Goal: Task Accomplishment & Management: Manage account settings

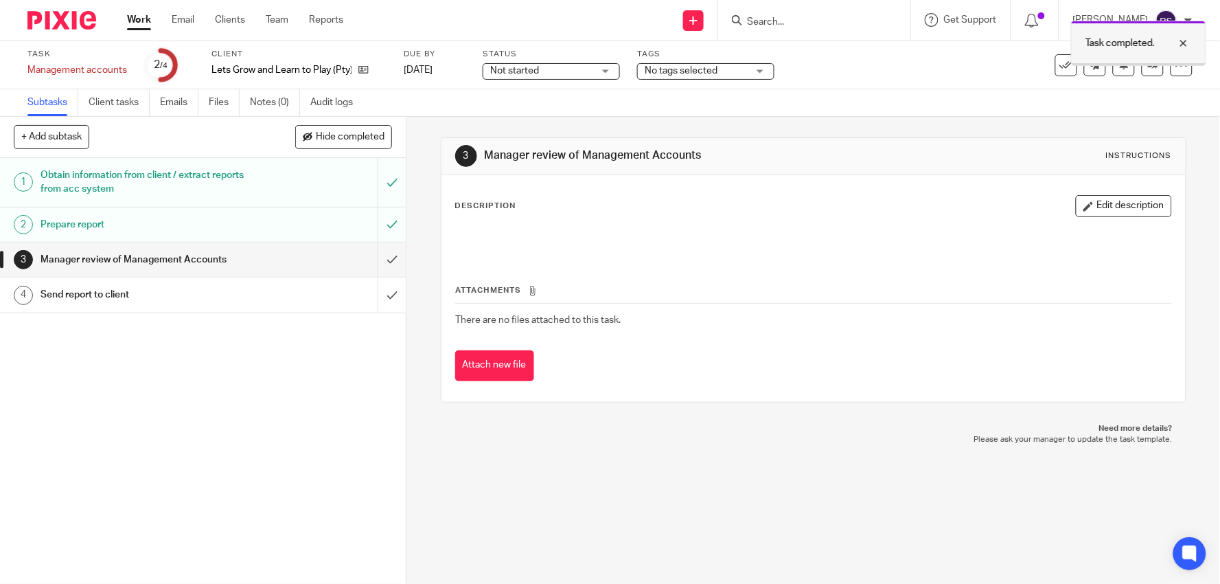
click at [1177, 40] on div at bounding box center [1173, 43] width 37 height 16
click at [1142, 66] on link at bounding box center [1153, 65] width 22 height 22
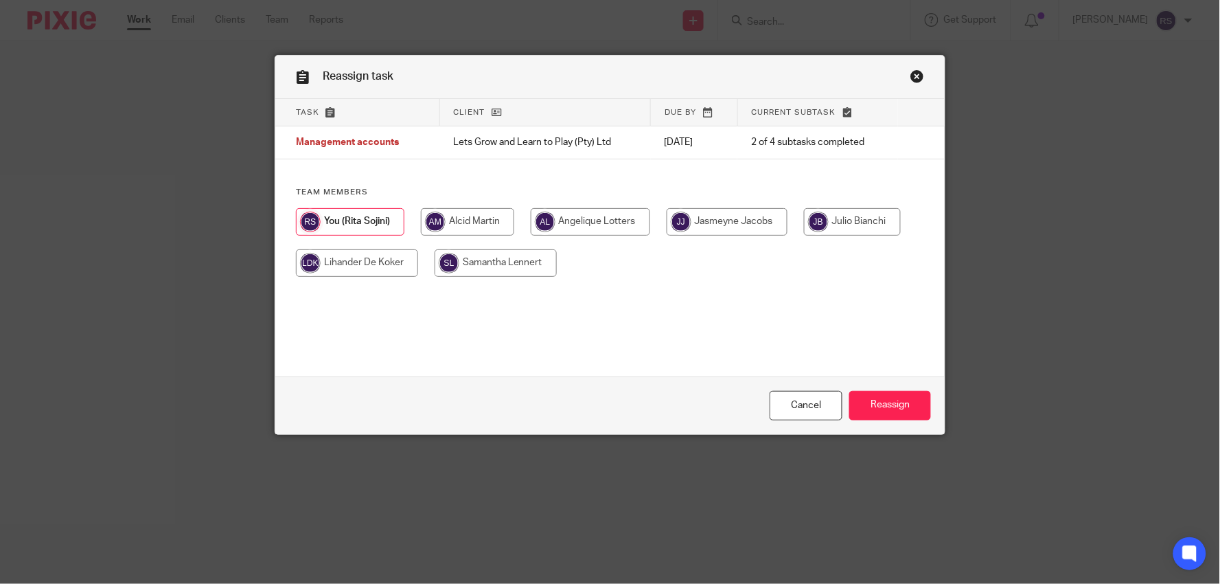
click at [454, 229] on input "radio" at bounding box center [467, 221] width 93 height 27
radio input "true"
click at [878, 405] on input "Reassign" at bounding box center [891, 406] width 82 height 30
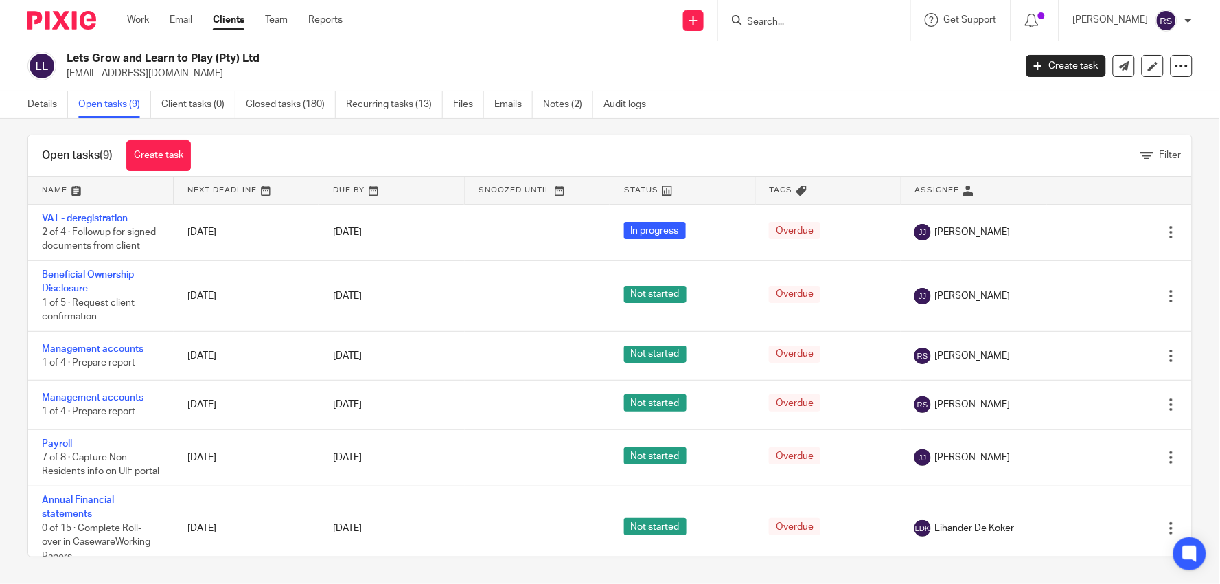
click at [848, 31] on div at bounding box center [814, 20] width 192 height 41
click at [758, 62] on h2 "Lets Grow and Learn to Play (Pty) Ltd" at bounding box center [442, 59] width 751 height 14
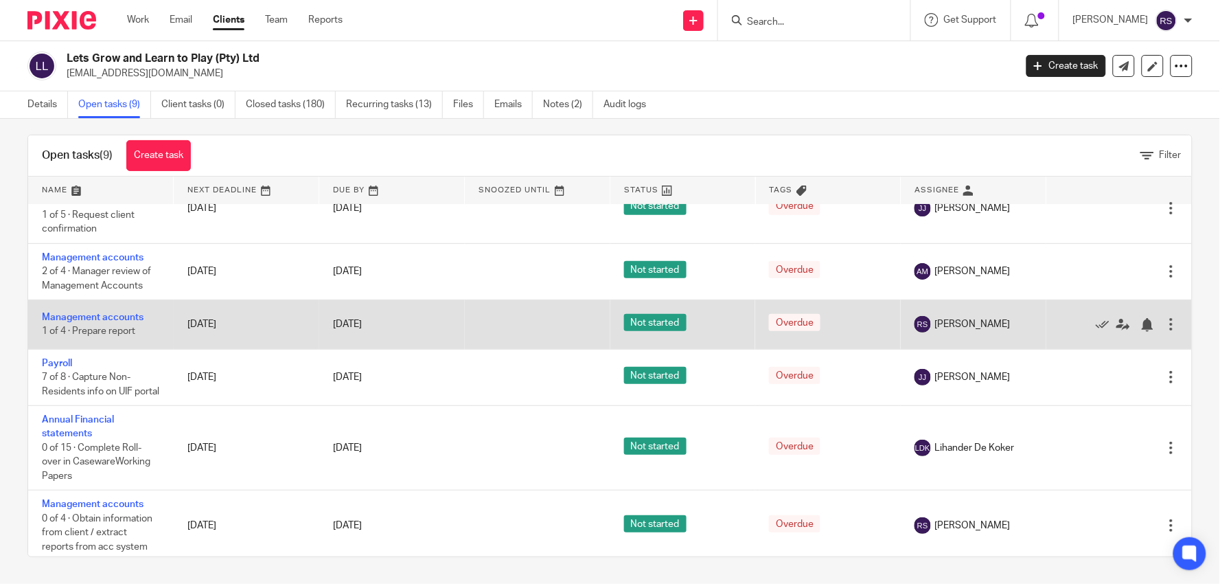
scroll to position [12, 0]
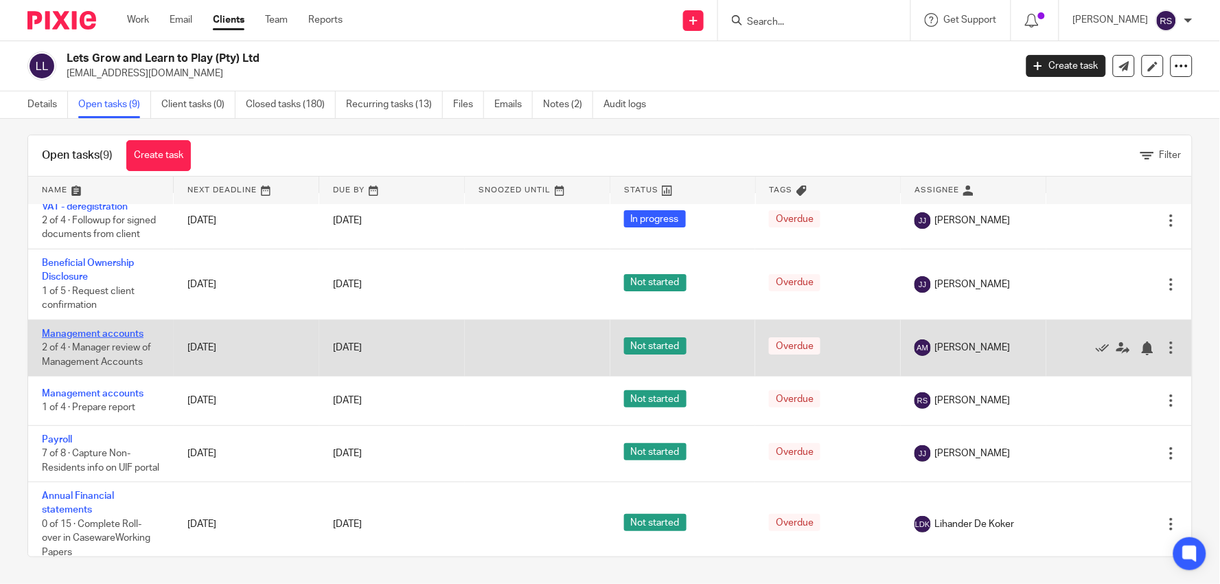
click at [96, 339] on link "Management accounts" at bounding box center [93, 334] width 102 height 10
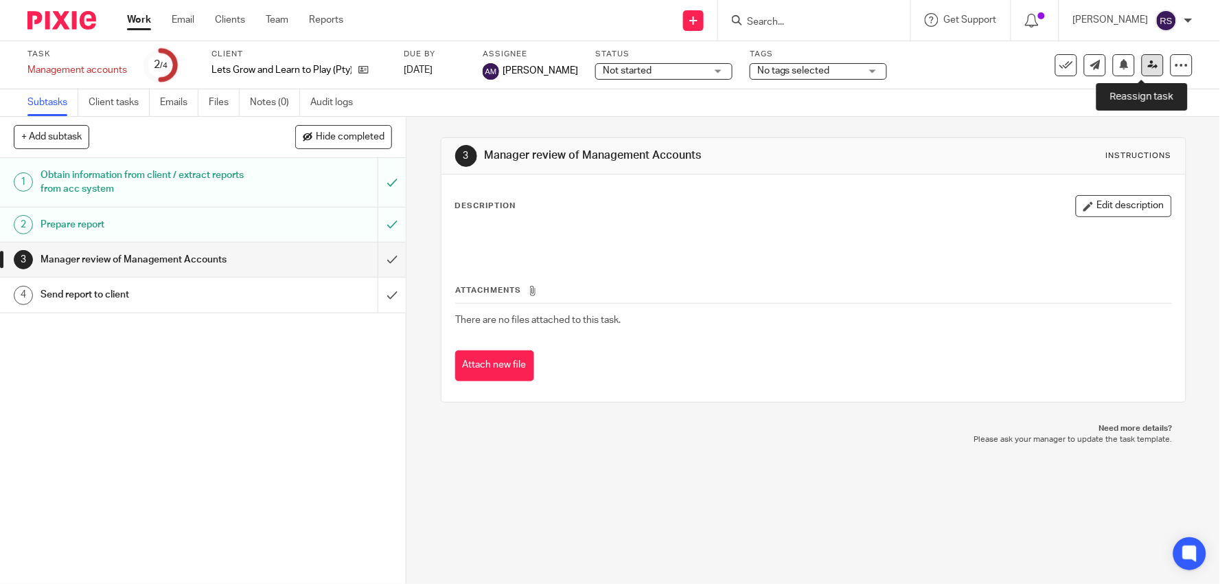
click at [1148, 67] on icon at bounding box center [1153, 65] width 10 height 10
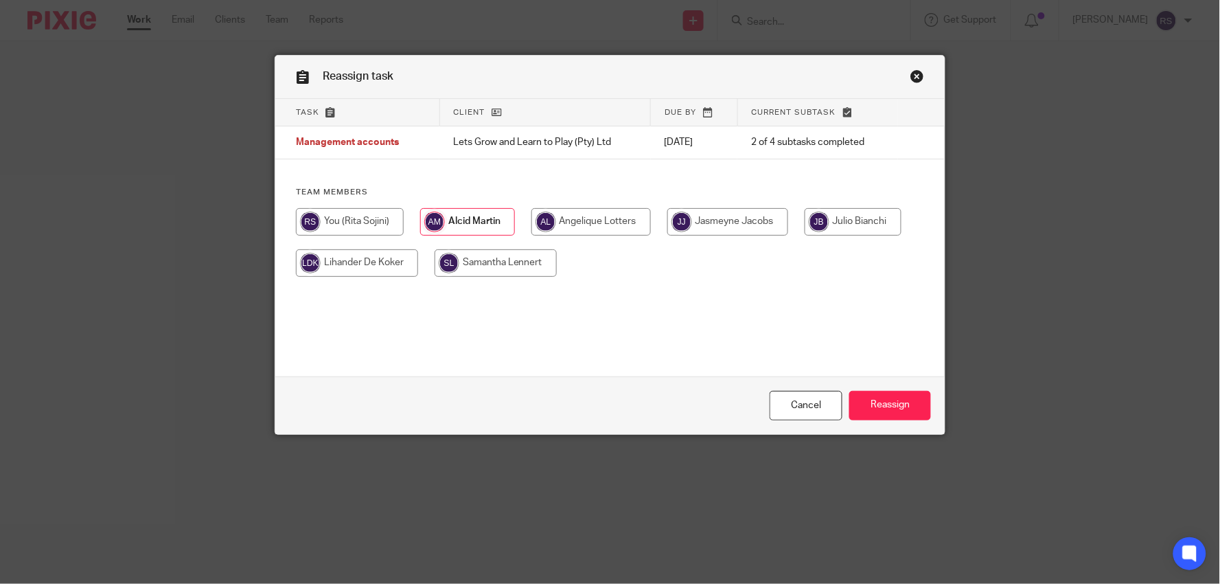
click at [355, 217] on input "radio" at bounding box center [350, 221] width 108 height 27
radio input "true"
click at [879, 387] on div "Cancel Reassign" at bounding box center [610, 405] width 670 height 58
click at [877, 401] on input "Reassign" at bounding box center [891, 406] width 82 height 30
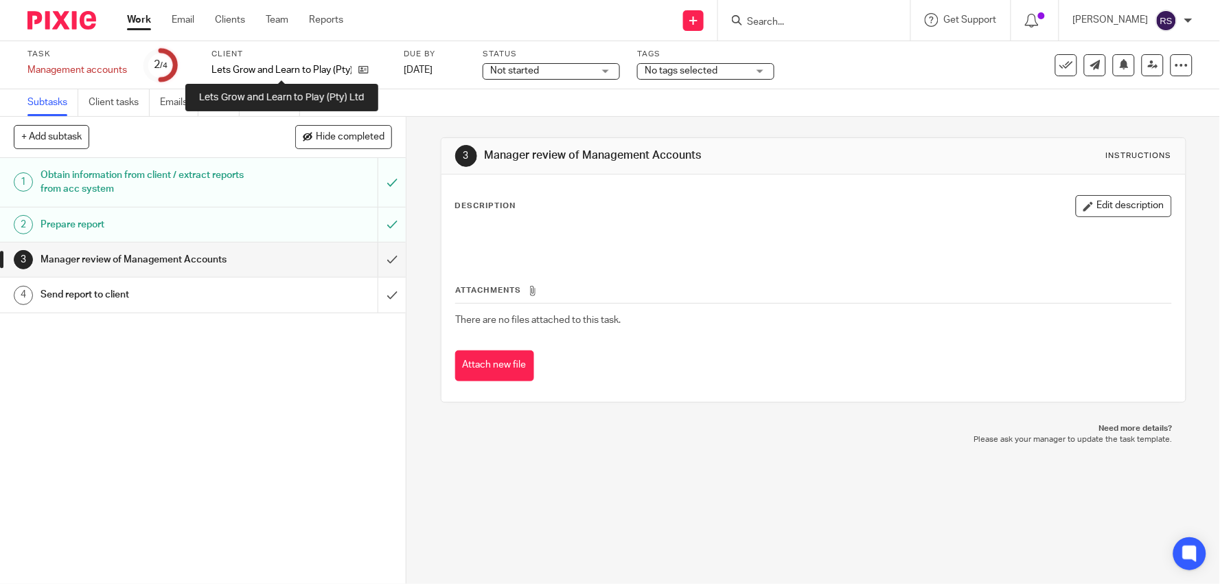
click at [291, 74] on p "Lets Grow and Learn to Play (Pty) Ltd" at bounding box center [282, 70] width 140 height 14
click at [292, 74] on p "Lets Grow and Learn to Play (Pty) Ltd" at bounding box center [282, 70] width 140 height 14
copy div "Lets Grow and Learn to Play (Pty) Ltd"
